Goal: Transaction & Acquisition: Book appointment/travel/reservation

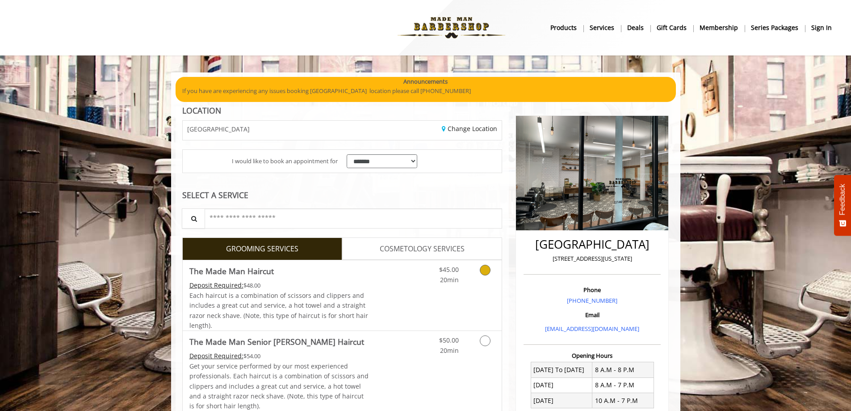
click at [479, 280] on link "Grooming services" at bounding box center [483, 272] width 23 height 25
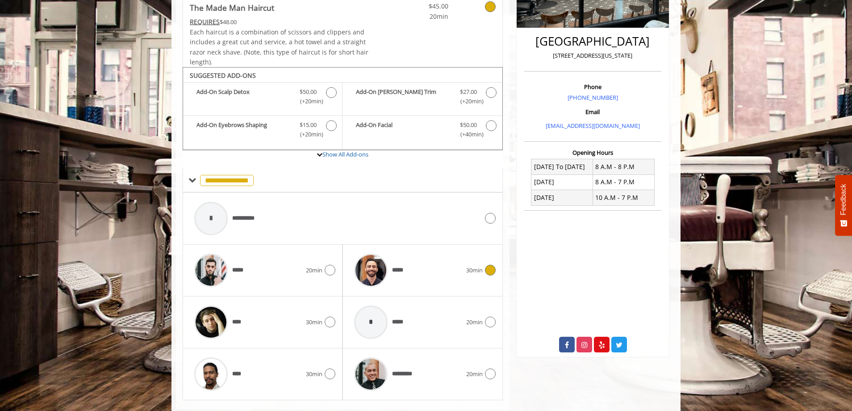
scroll to position [223, 0]
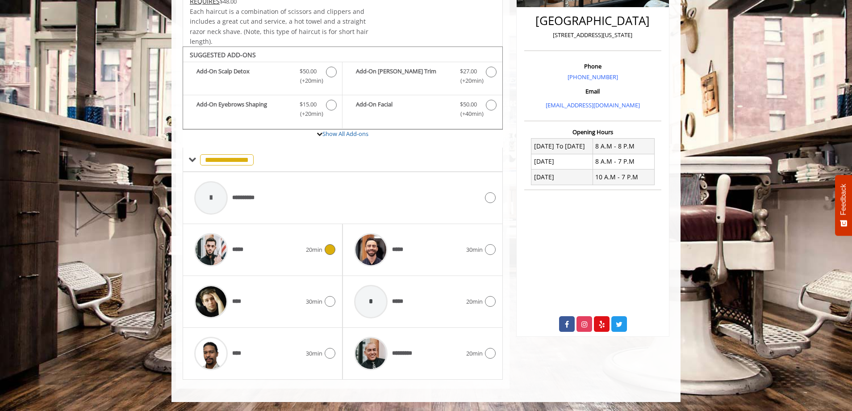
click at [267, 252] on div "*****" at bounding box center [248, 249] width 116 height 42
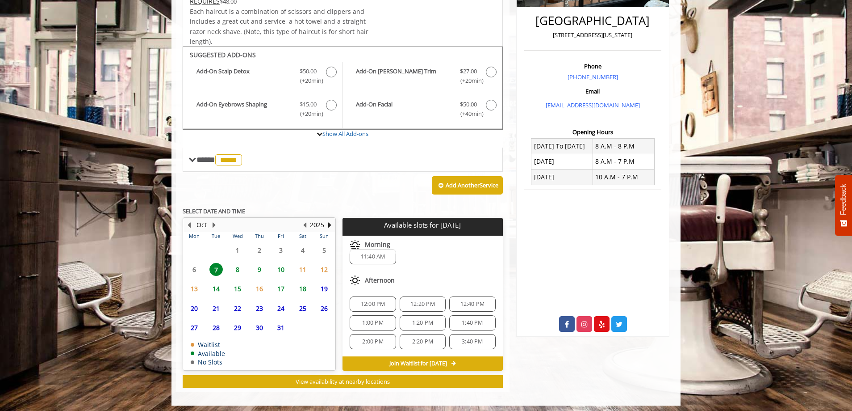
scroll to position [227, 0]
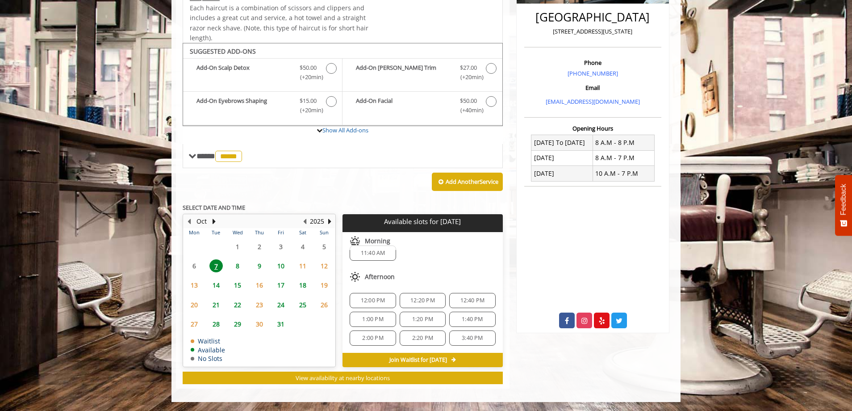
click at [269, 188] on div "Add Another Service" at bounding box center [343, 182] width 320 height 28
click at [247, 266] on div "8" at bounding box center [238, 265] width 18 height 13
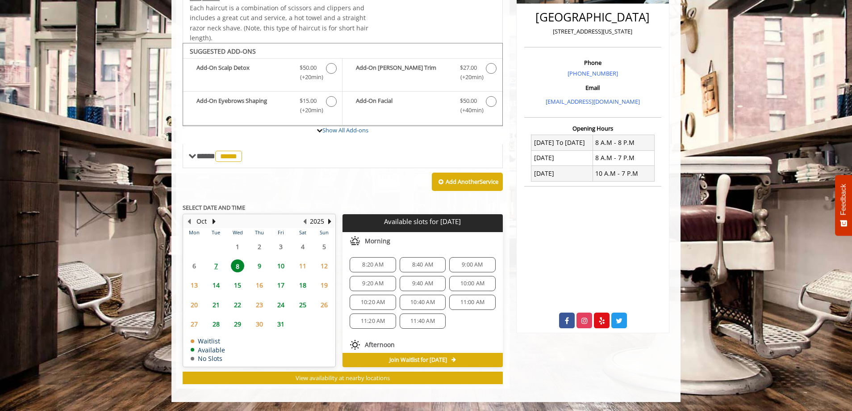
click at [257, 267] on span "9" at bounding box center [259, 265] width 13 height 13
click at [239, 262] on span "8" at bounding box center [237, 265] width 13 height 13
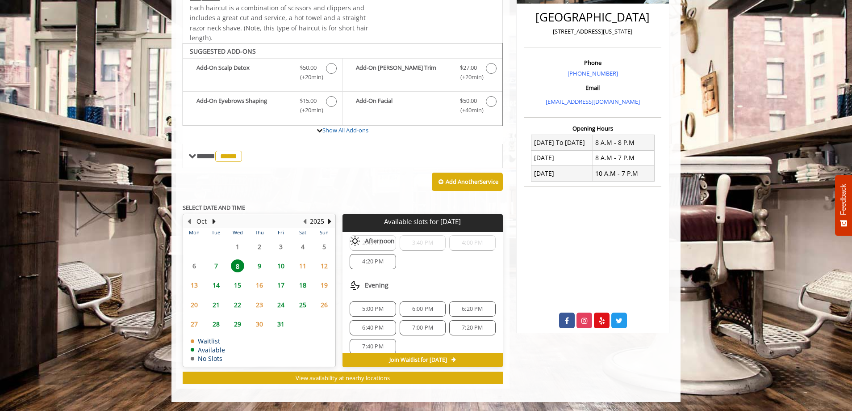
scroll to position [172, 0]
click at [257, 262] on span "9" at bounding box center [259, 265] width 13 height 13
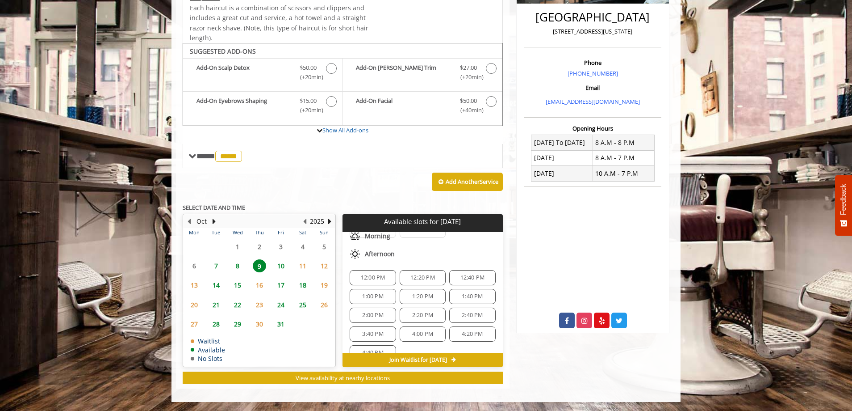
scroll to position [89, 0]
click at [381, 261] on span "12:00 PM" at bounding box center [373, 259] width 25 height 7
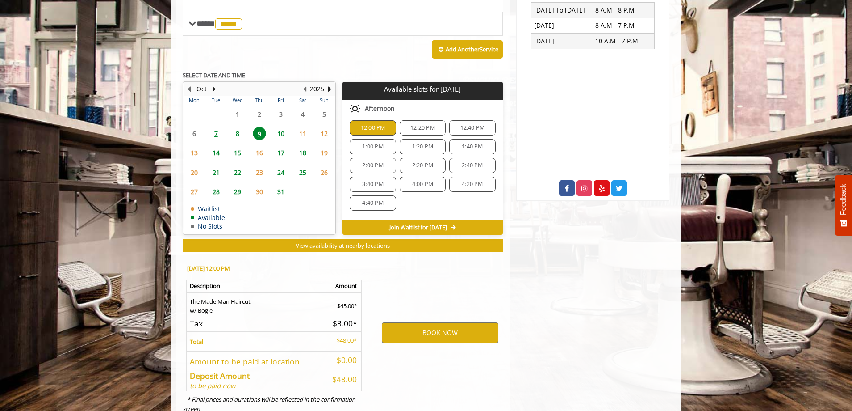
scroll to position [389, 0]
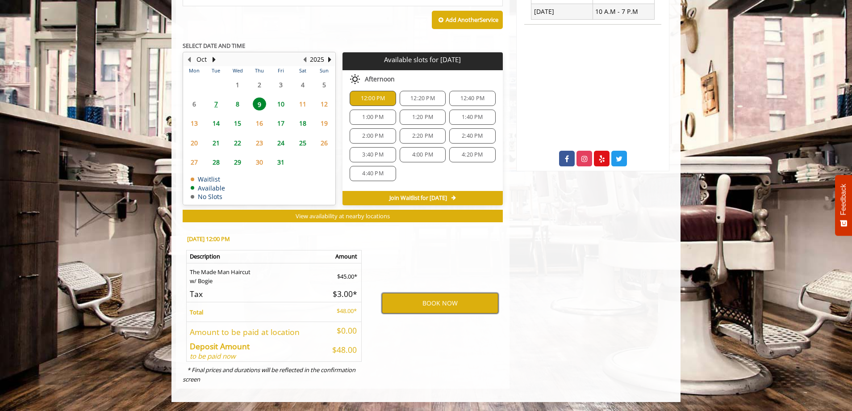
click at [409, 298] on button "BOOK NOW" at bounding box center [440, 303] width 117 height 21
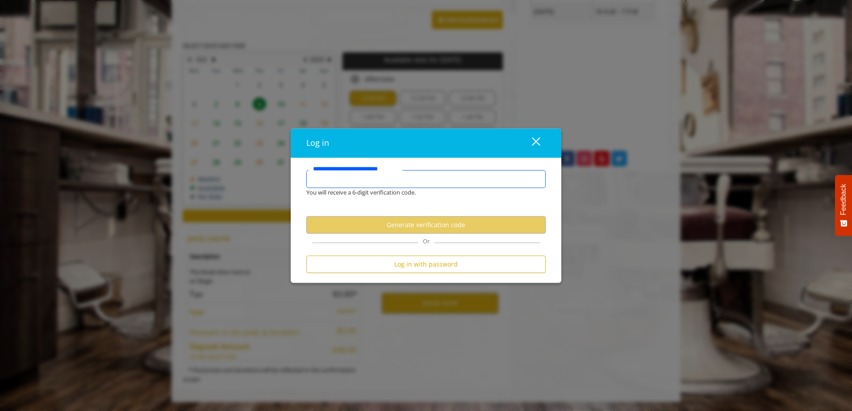
click at [373, 175] on input "**********" at bounding box center [425, 179] width 239 height 18
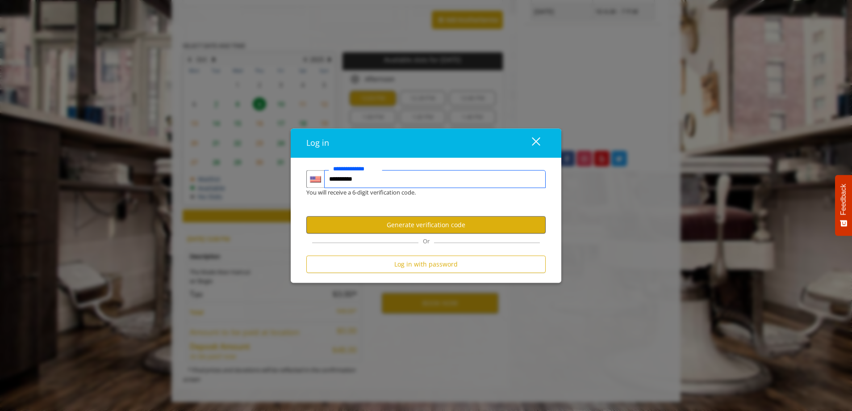
type input "**********"
click at [387, 221] on button "Generate verification code" at bounding box center [425, 224] width 239 height 17
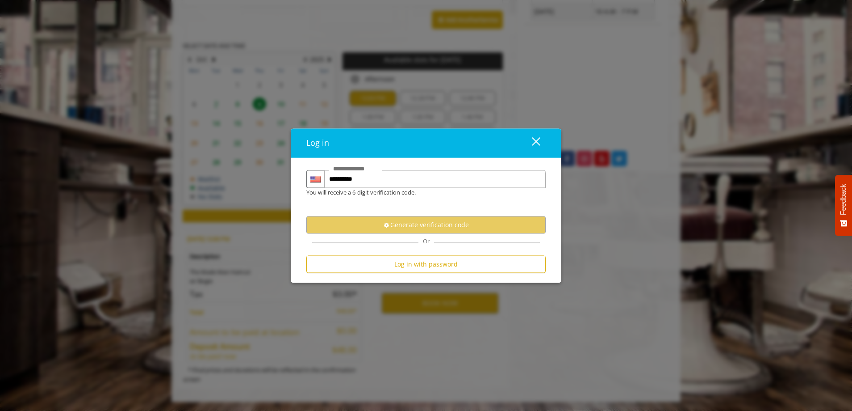
scroll to position [0, 0]
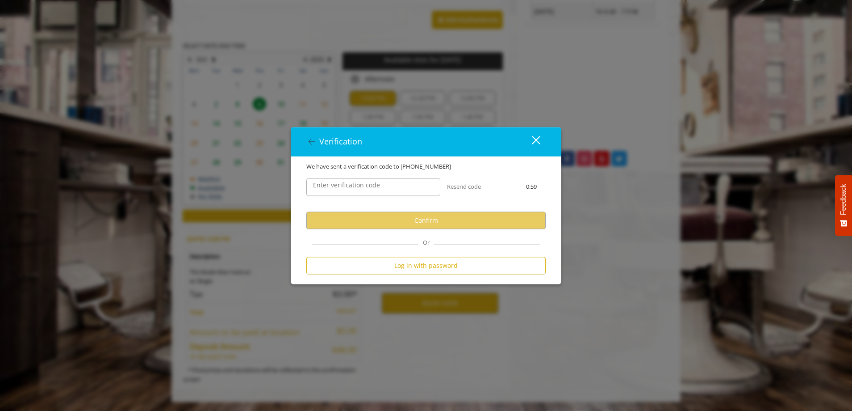
click at [381, 187] on label "Enter verification code" at bounding box center [347, 185] width 76 height 10
click at [381, 187] on input "Enter verification code" at bounding box center [373, 187] width 134 height 18
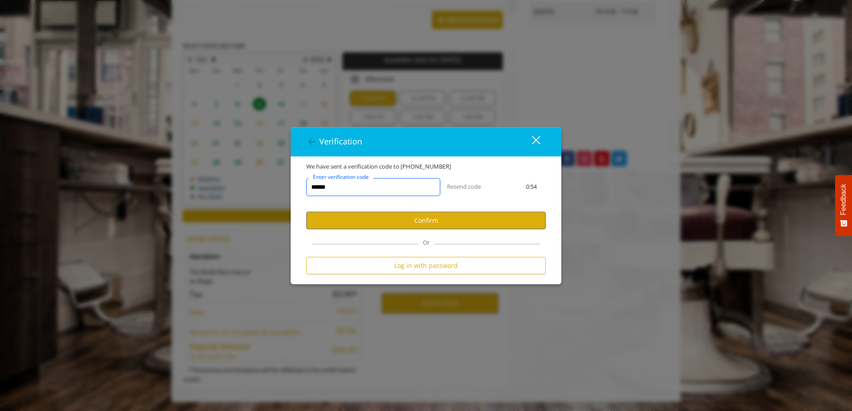
type input "******"
click at [404, 217] on button "Confirm" at bounding box center [425, 220] width 239 height 17
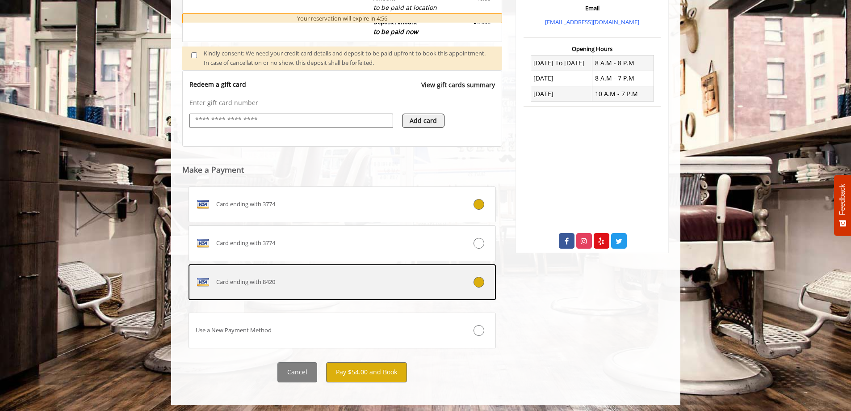
click at [349, 290] on label "Card ending with 8420" at bounding box center [343, 282] width 308 height 36
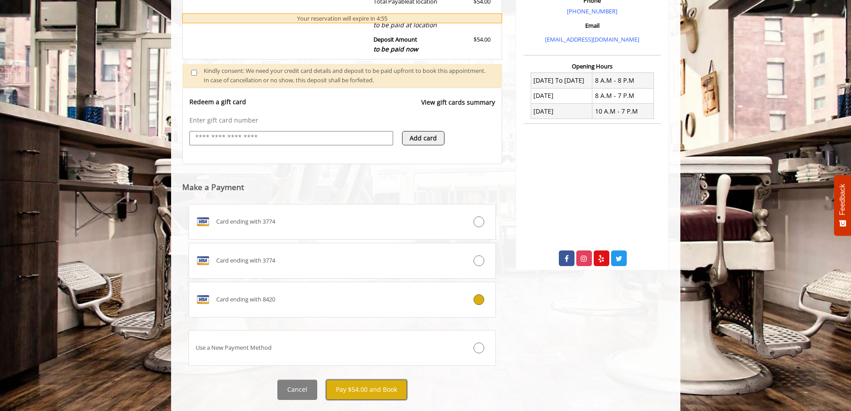
click at [347, 390] on button "Pay $54.00 and Book" at bounding box center [366, 389] width 81 height 20
